Goal: Check status

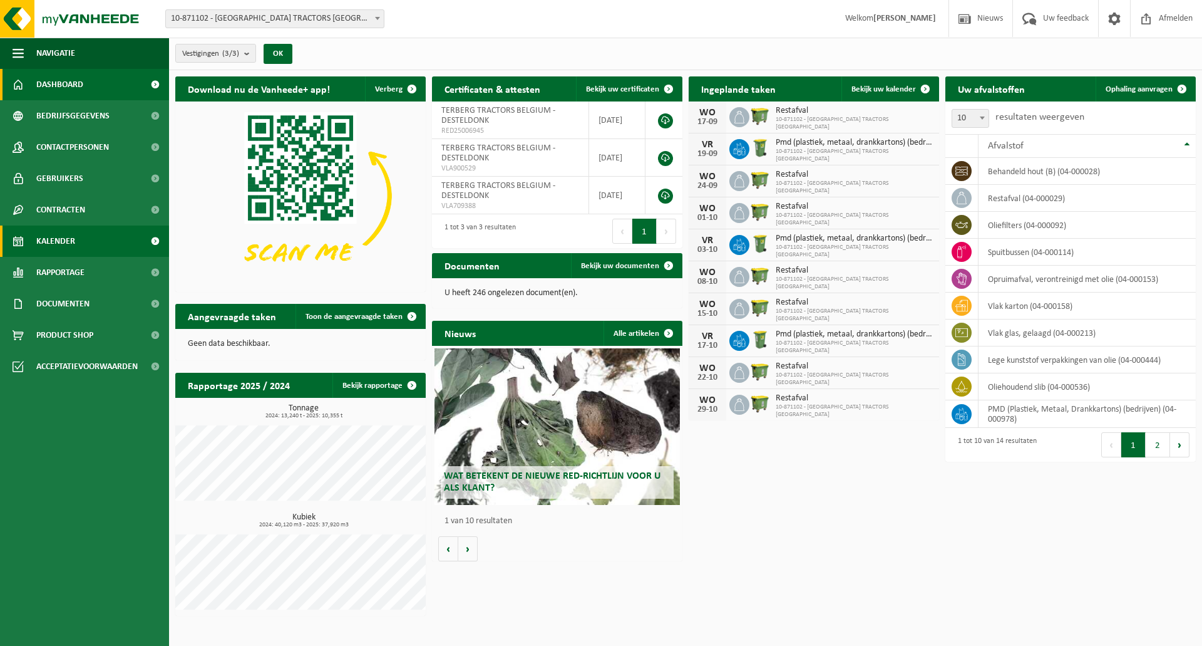
click at [78, 247] on link "Kalender" at bounding box center [84, 240] width 169 height 31
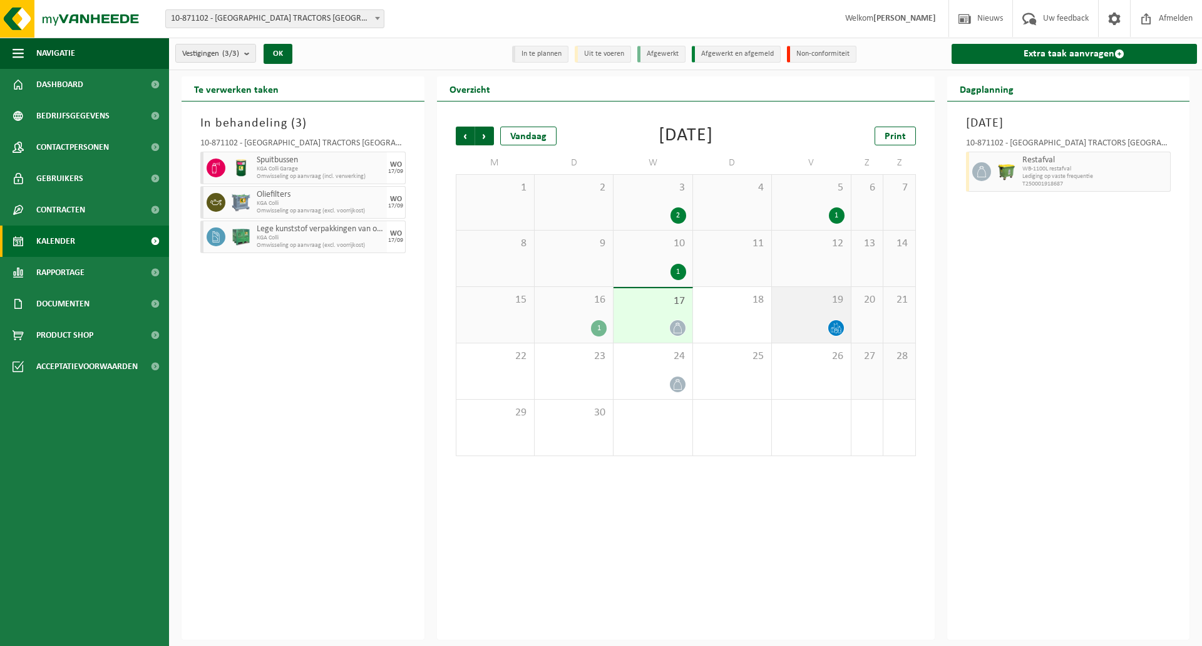
click at [830, 318] on div "19" at bounding box center [811, 315] width 78 height 56
click at [649, 316] on div "17" at bounding box center [653, 315] width 78 height 54
click at [590, 324] on div "1" at bounding box center [574, 328] width 66 height 16
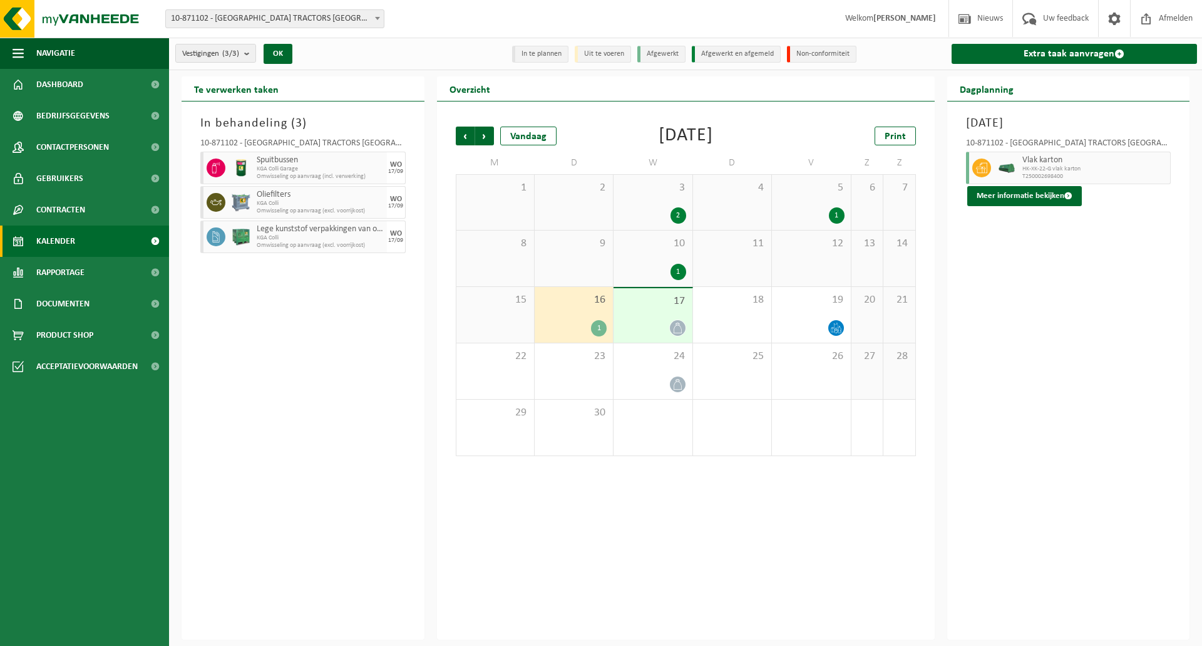
click at [652, 318] on div "17" at bounding box center [653, 315] width 78 height 54
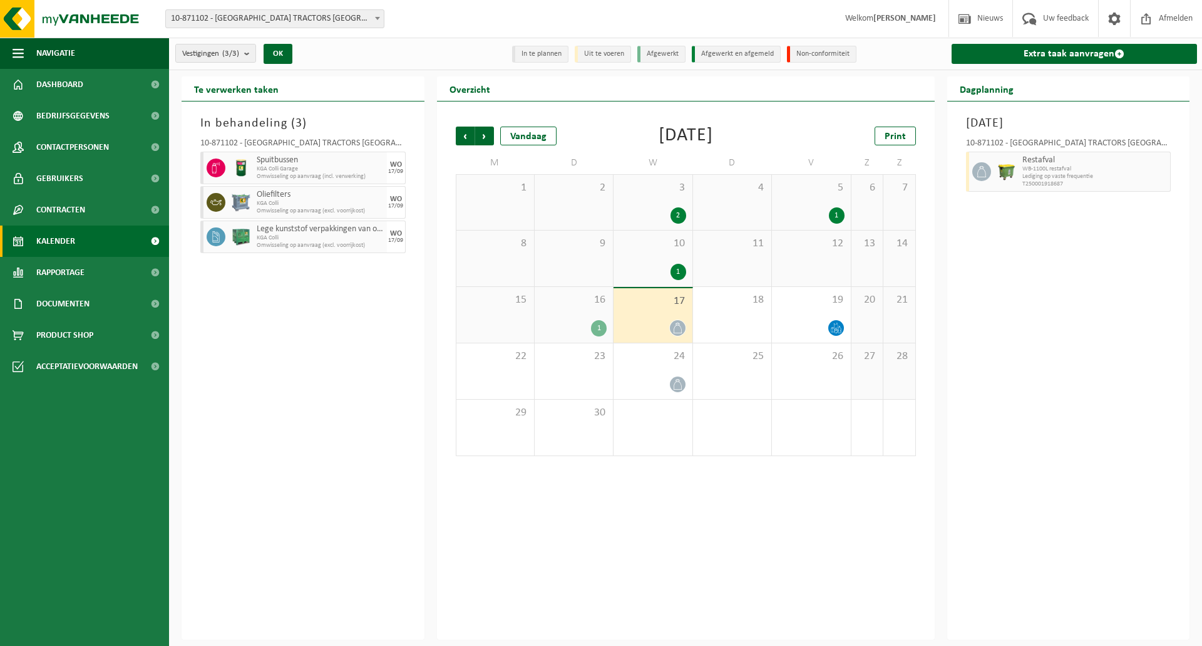
click at [385, 362] on div "In behandeling ( 3 ) 10-871102 - TERBERG TRACTORS [GEOGRAPHIC_DATA] - DESTELDON…" at bounding box center [303, 370] width 243 height 538
